Goal: Task Accomplishment & Management: Manage account settings

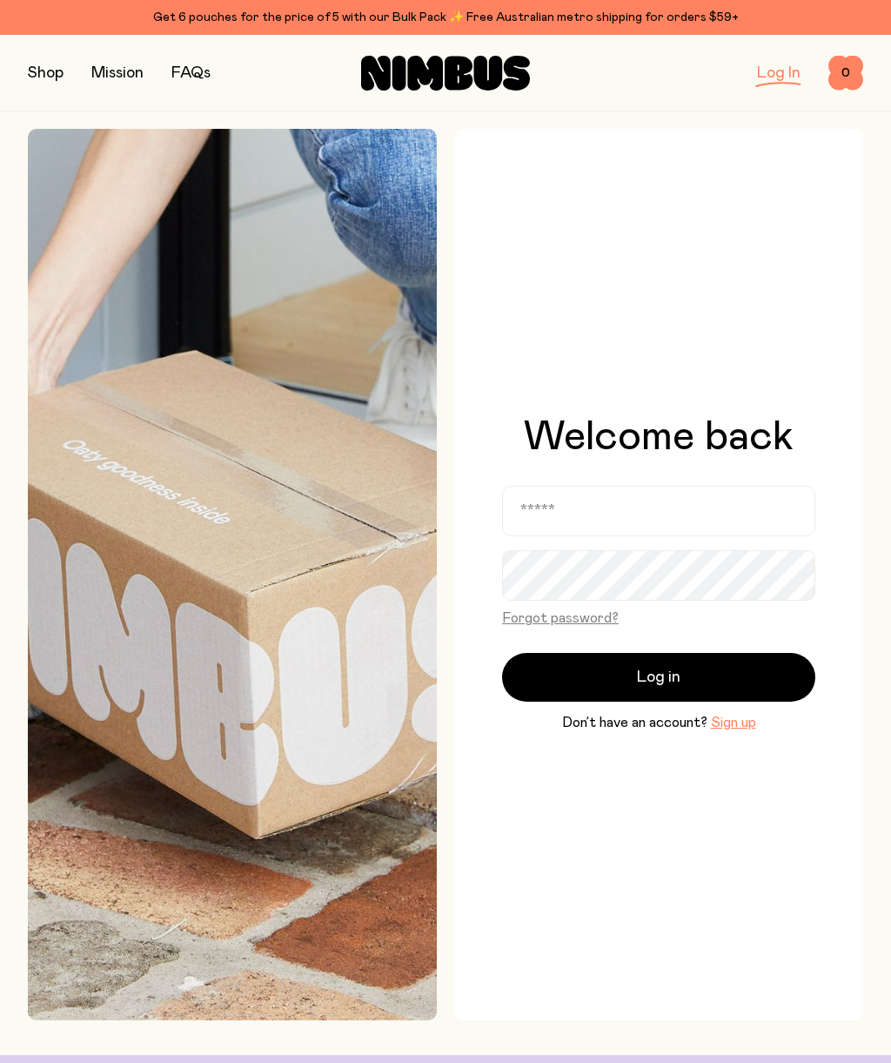
click at [777, 77] on link "Log In" at bounding box center [779, 73] width 44 height 16
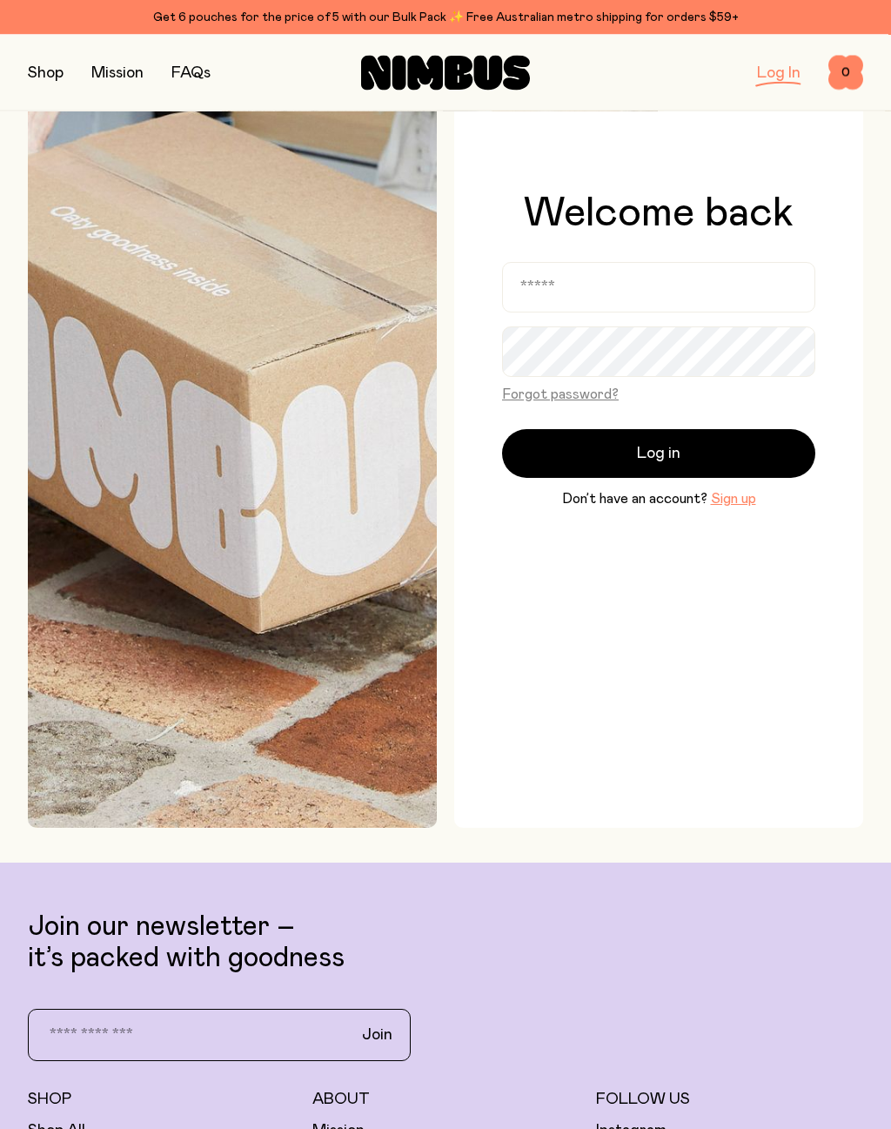
scroll to position [257, 0]
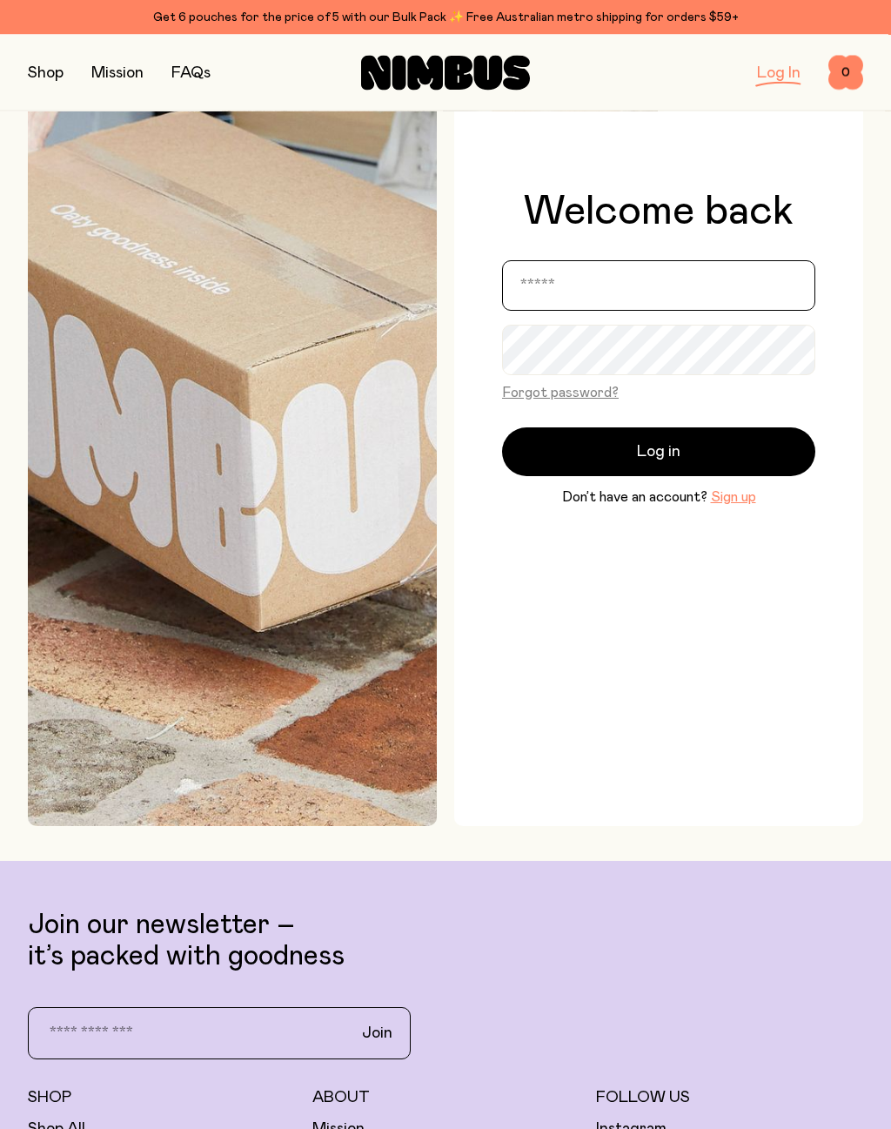
click at [679, 296] on input "email" at bounding box center [658, 286] width 313 height 50
type input "**********"
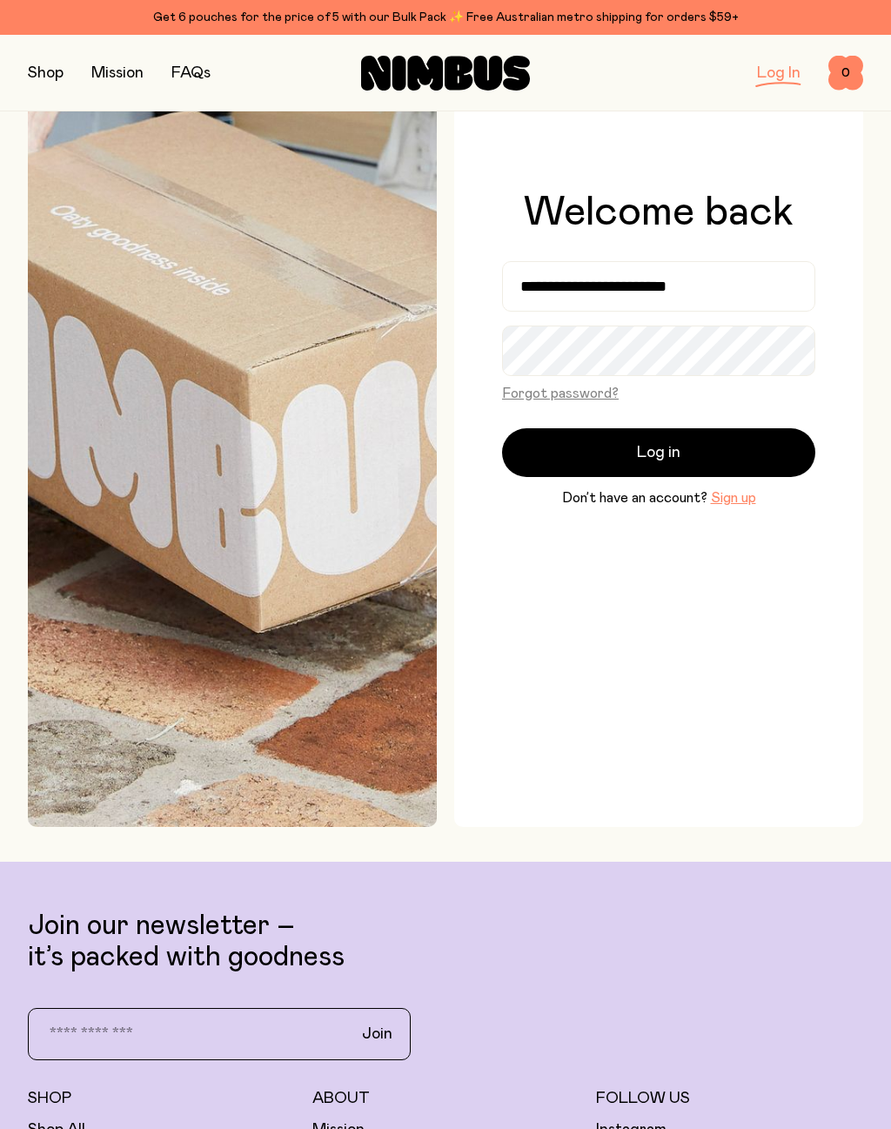
click at [712, 453] on button "Log in" at bounding box center [658, 452] width 313 height 49
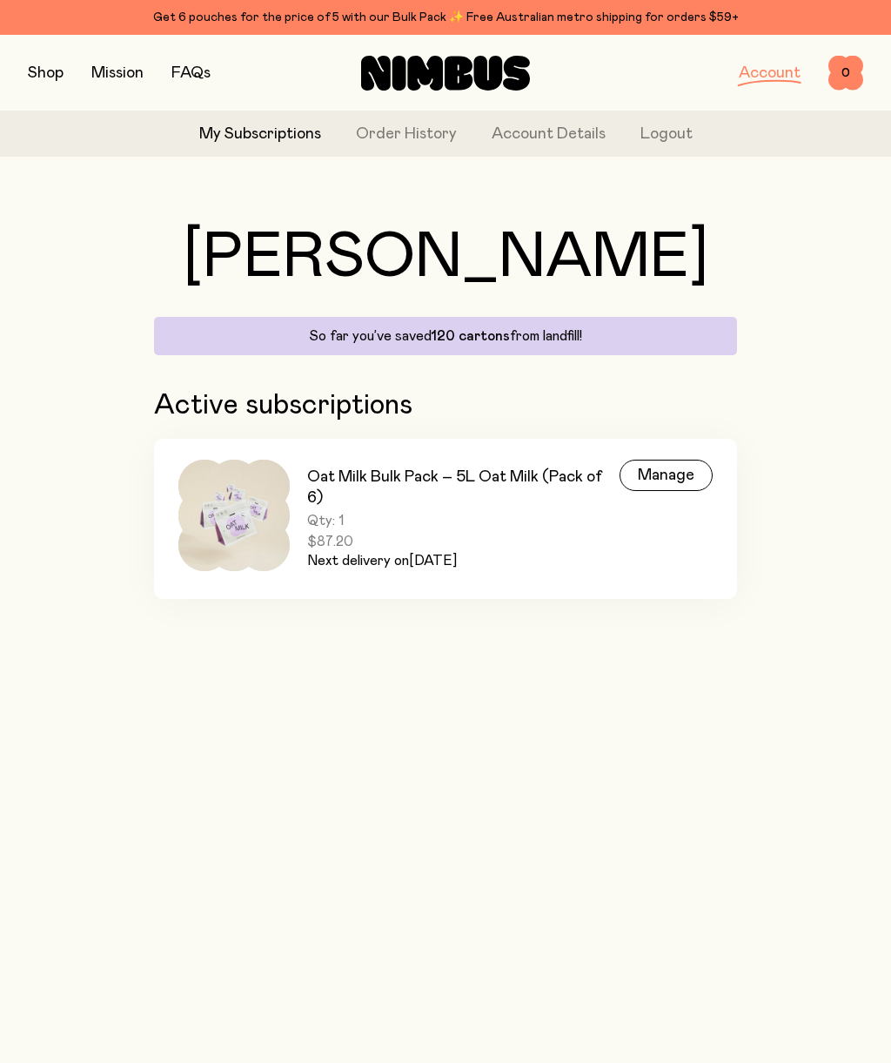
click at [661, 467] on div "Manage" at bounding box center [666, 475] width 93 height 31
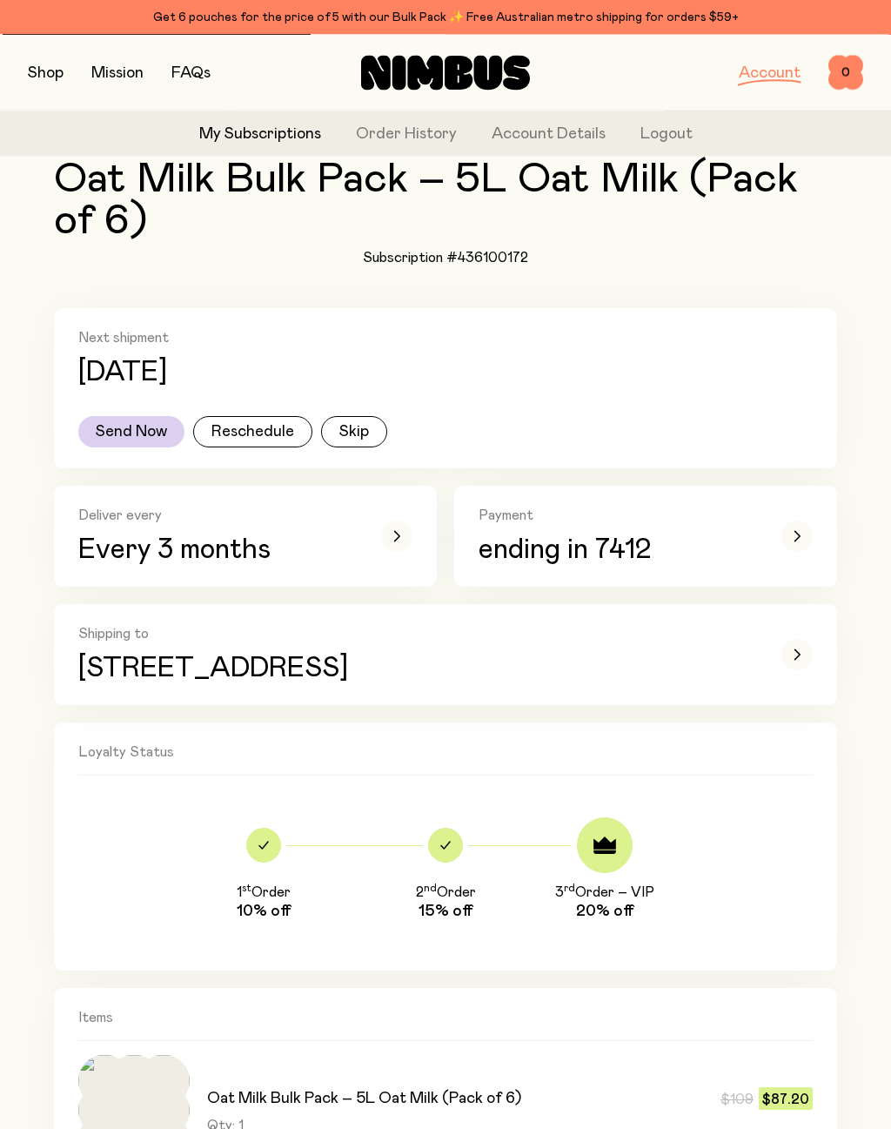
scroll to position [118, 0]
click at [401, 541] on div "button" at bounding box center [396, 535] width 31 height 31
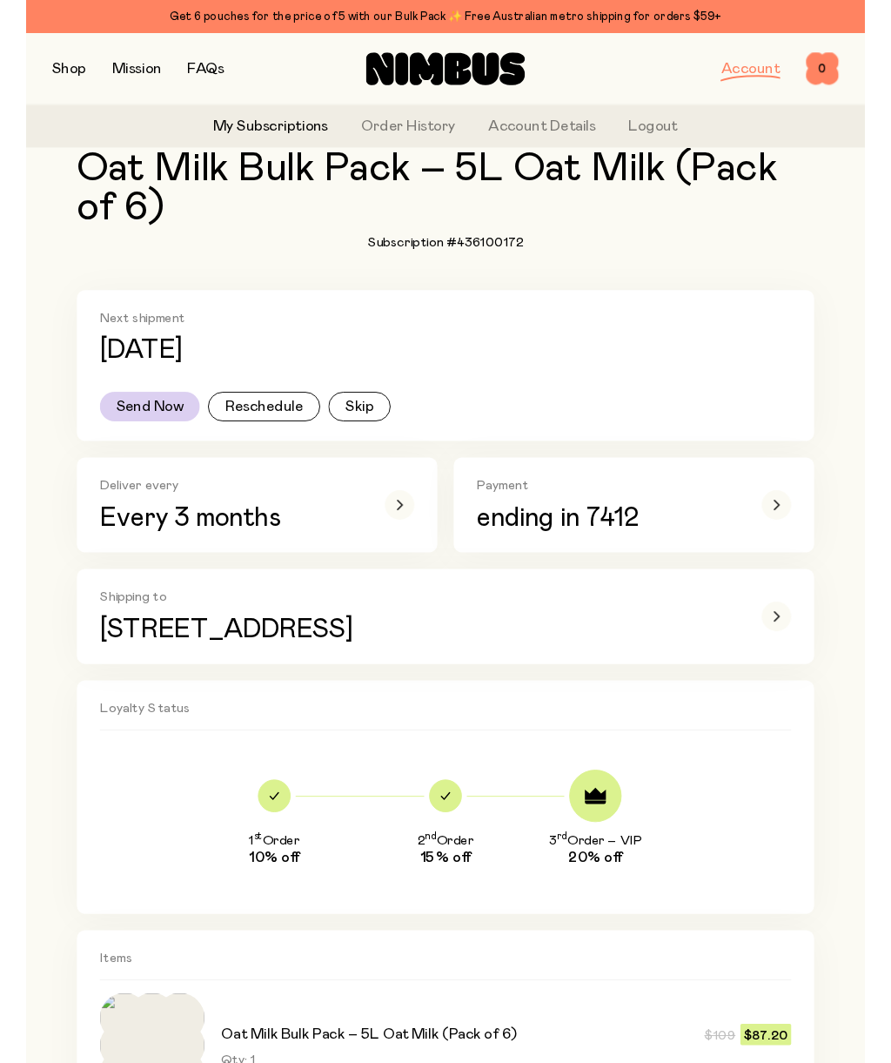
scroll to position [0, 0]
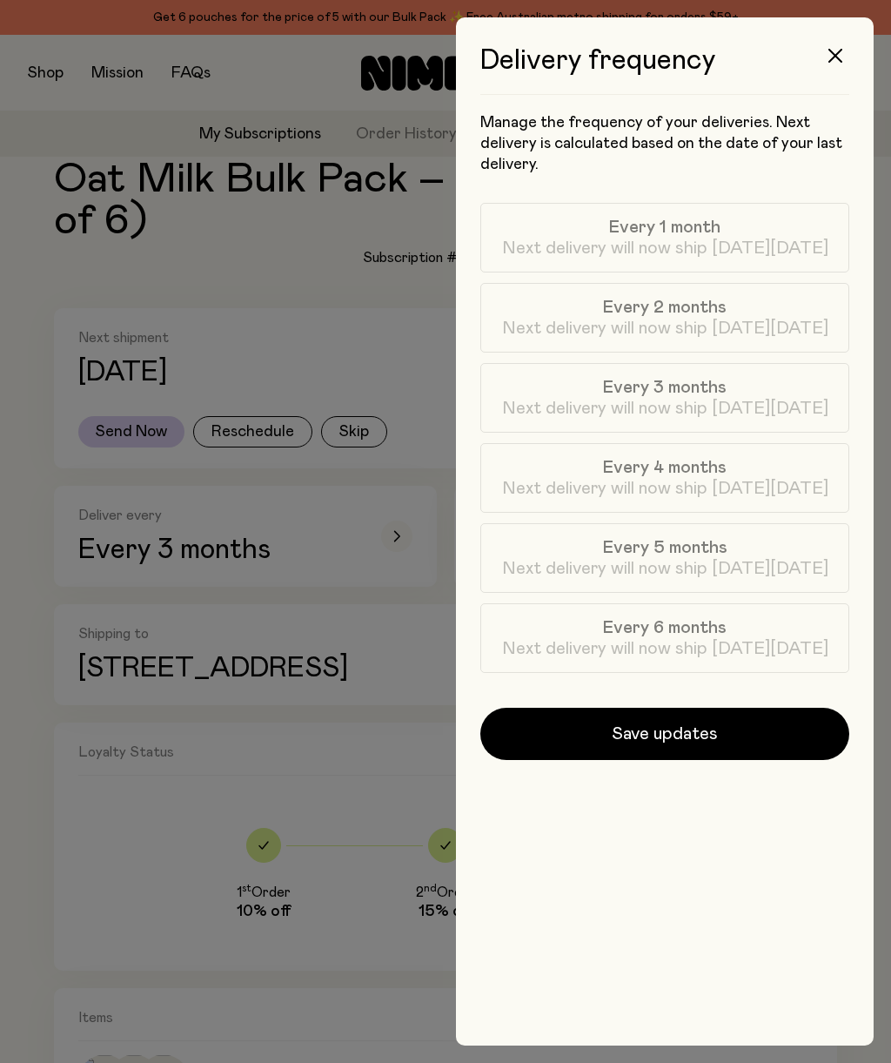
click at [793, 635] on label "Every 6 months Next delivery will now ship [DATE][DATE]" at bounding box center [664, 638] width 369 height 70
click at [670, 735] on span "Save updates" at bounding box center [665, 734] width 106 height 24
